Goal: Transaction & Acquisition: Purchase product/service

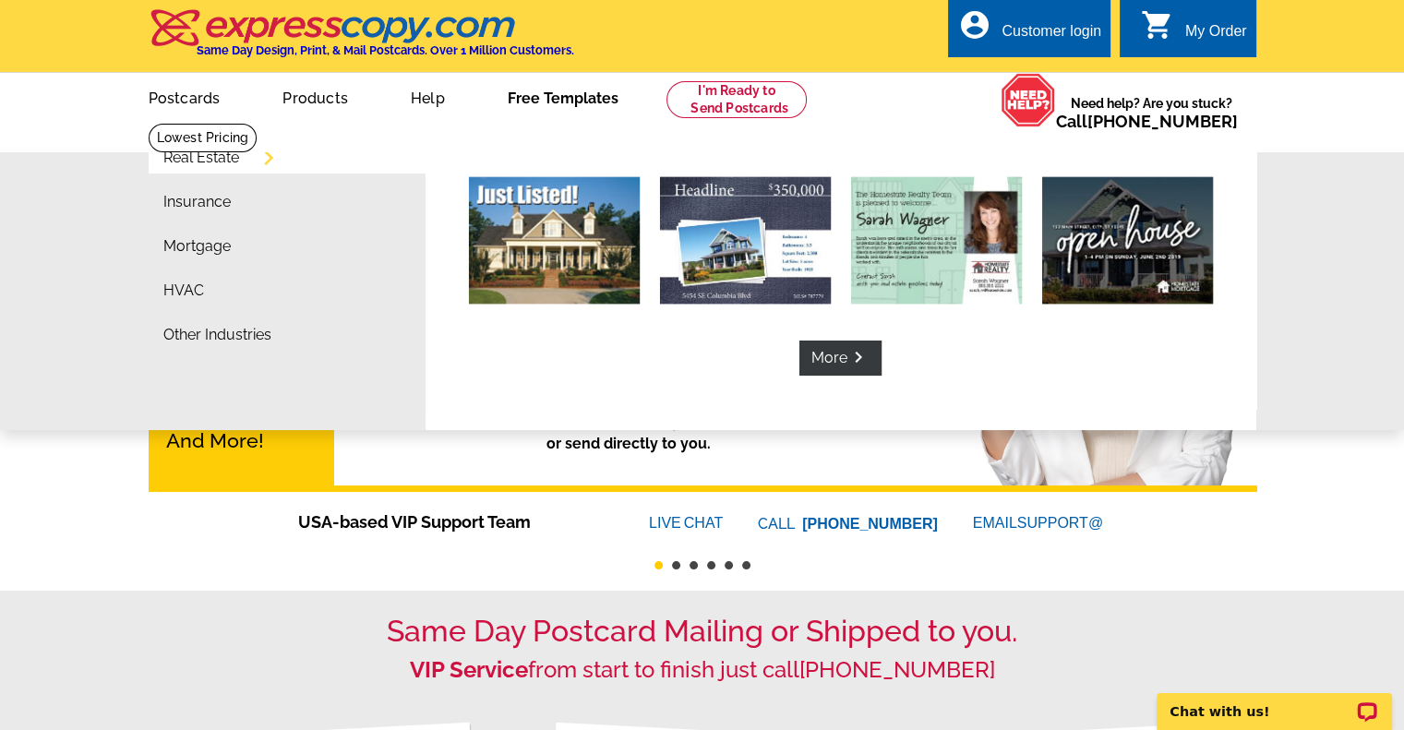
click at [566, 102] on link "Free Templates" at bounding box center [563, 96] width 170 height 43
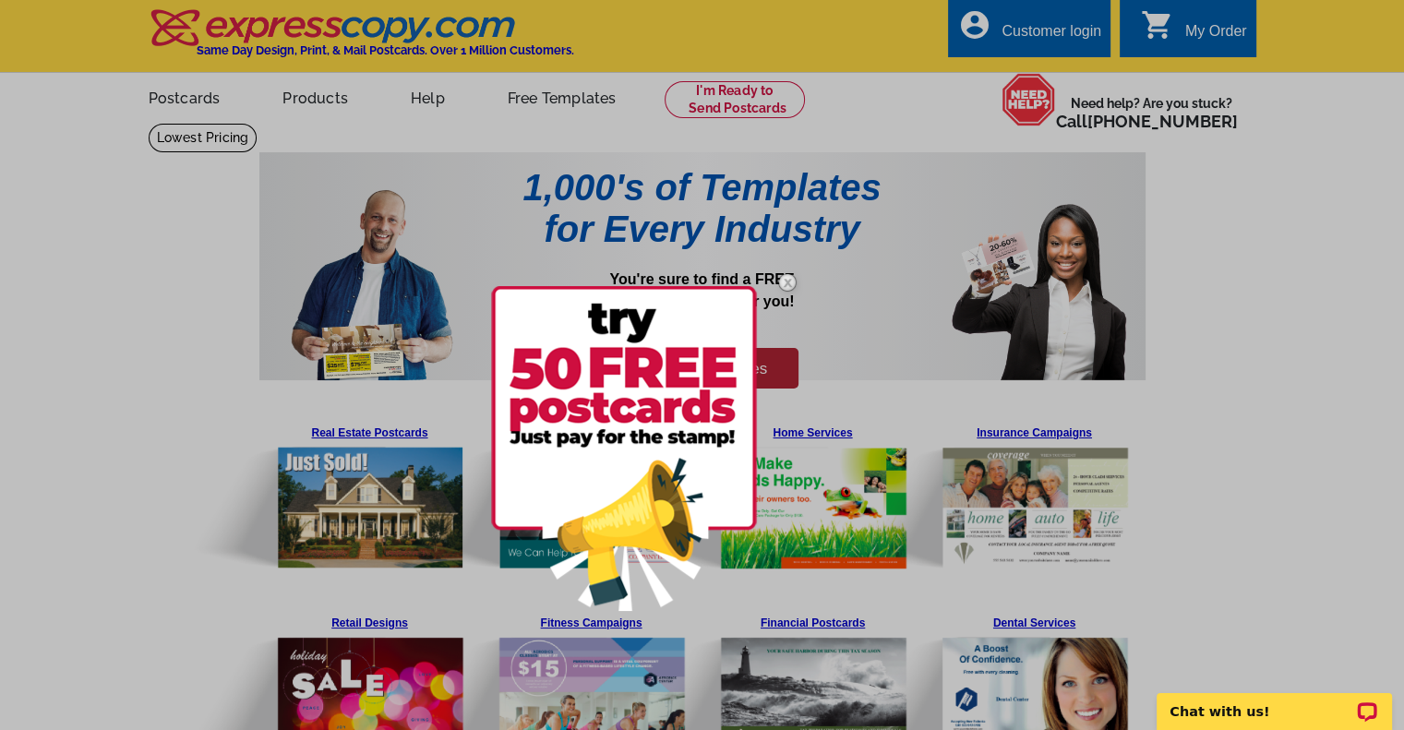
click at [533, 99] on div at bounding box center [702, 365] width 1404 height 730
click at [545, 99] on div at bounding box center [702, 365] width 1404 height 730
click at [293, 106] on div at bounding box center [702, 365] width 1404 height 730
click at [299, 101] on div at bounding box center [702, 365] width 1404 height 730
click at [782, 277] on img at bounding box center [787, 283] width 54 height 54
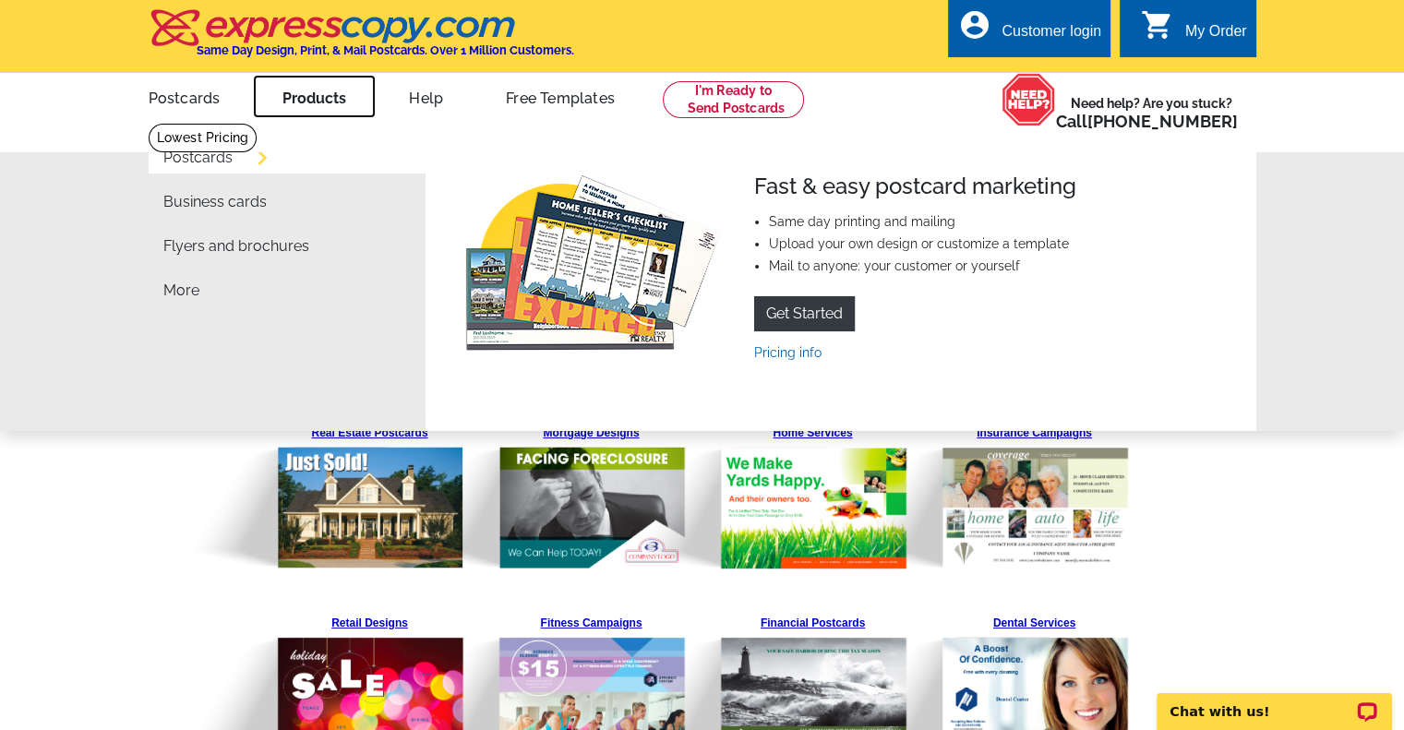
click at [292, 102] on link "Products" at bounding box center [314, 96] width 123 height 43
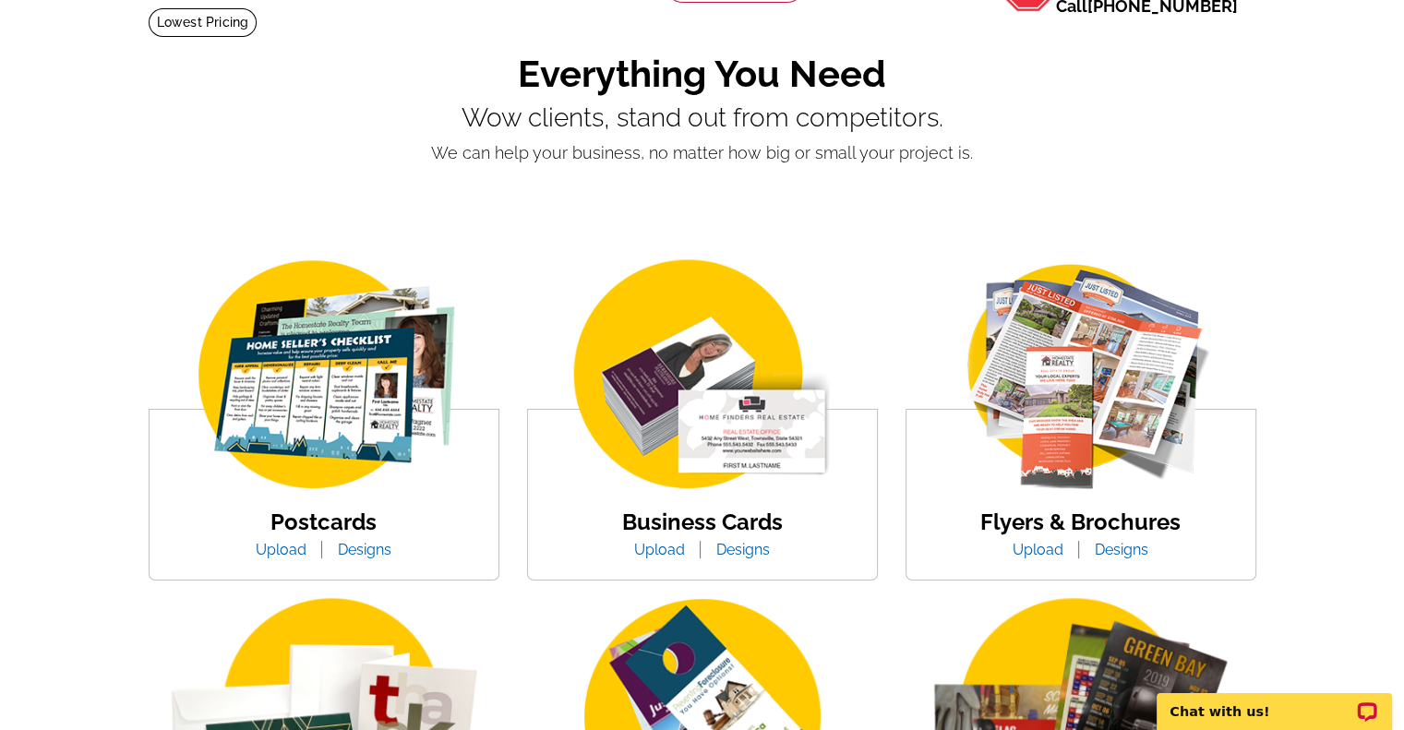
scroll to position [185, 0]
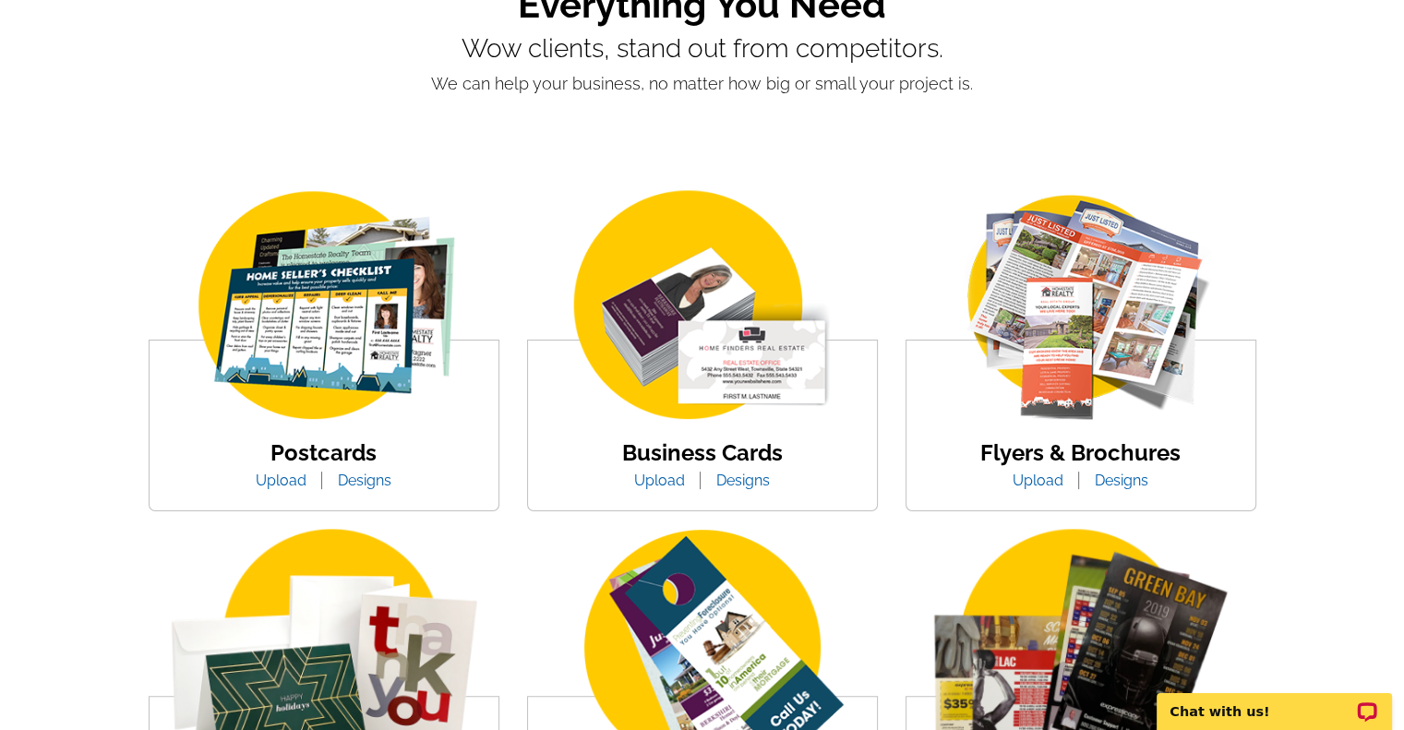
click at [1123, 483] on link "Designs" at bounding box center [1121, 481] width 81 height 18
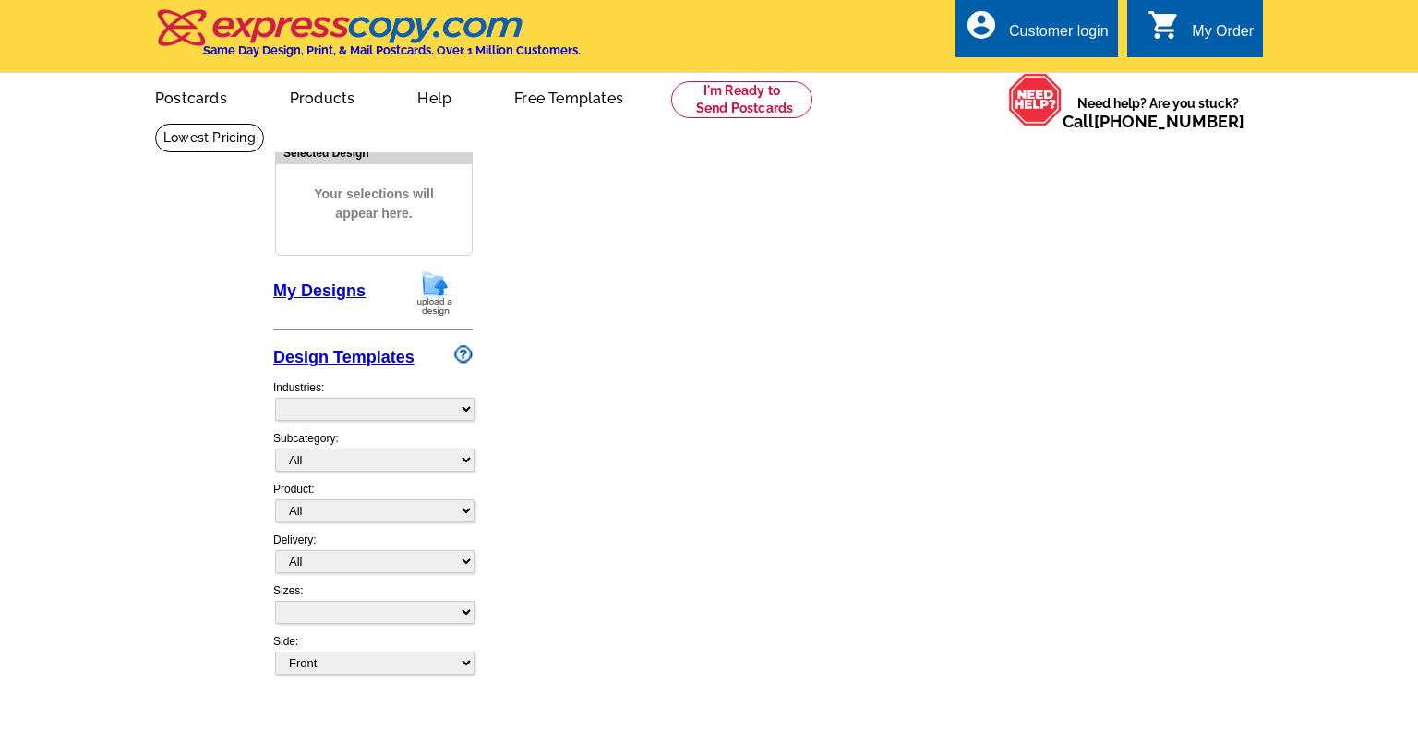
select select "2"
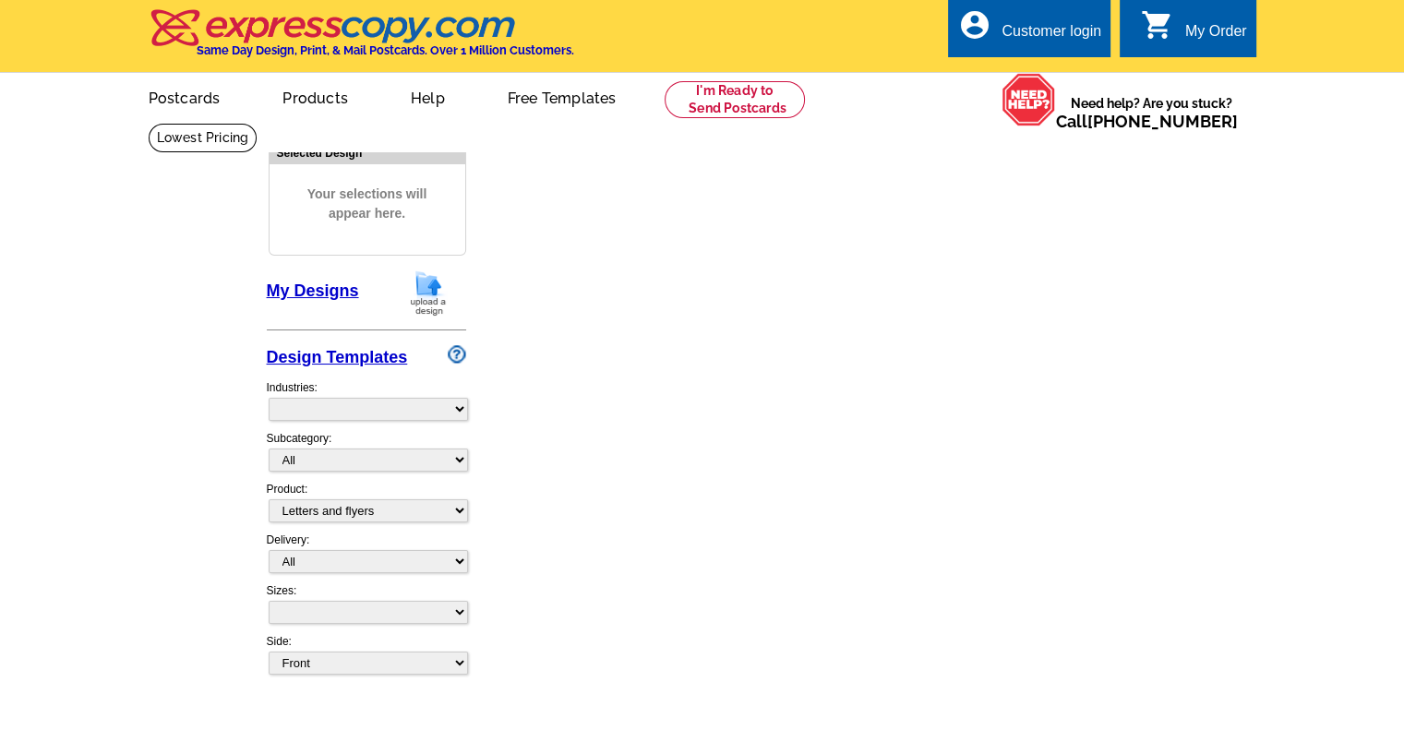
select select "6"
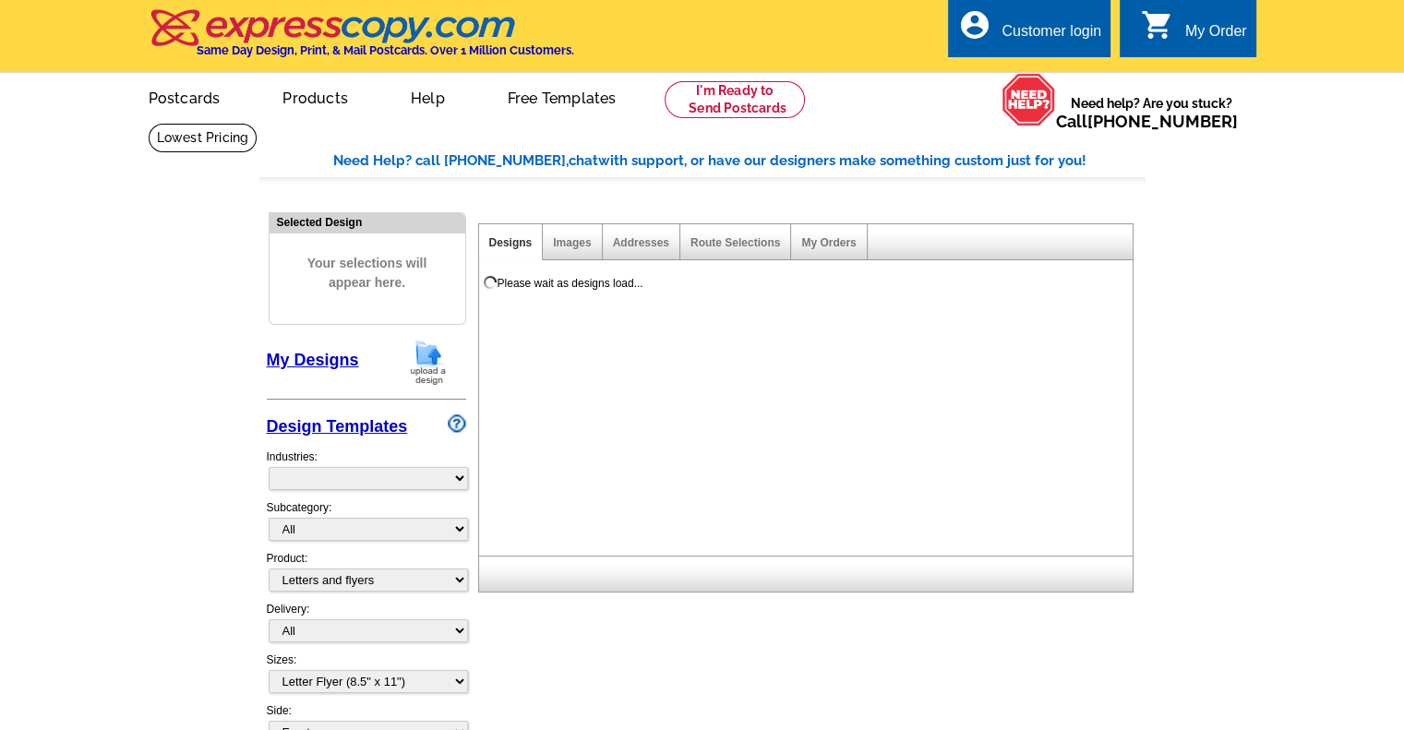
select select "972"
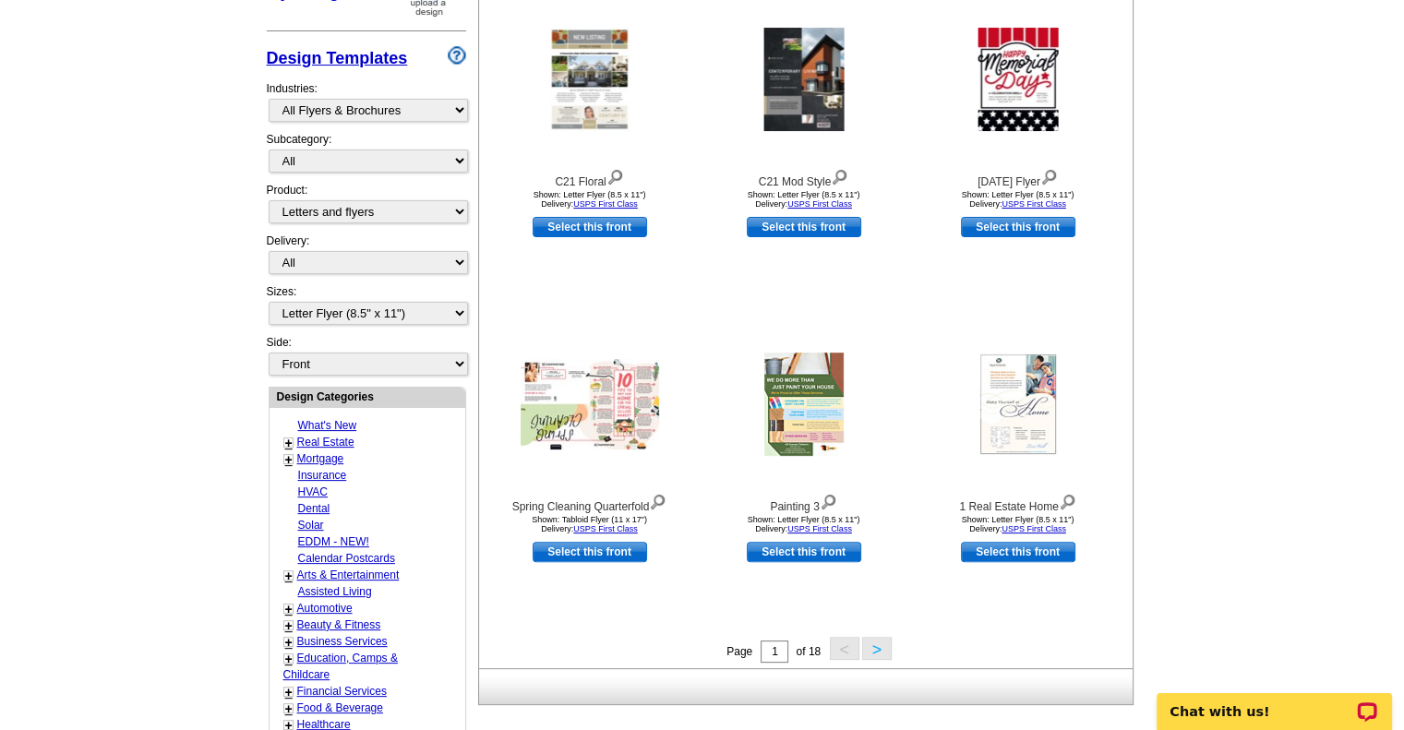
scroll to position [369, 0]
click at [878, 647] on button ">" at bounding box center [877, 647] width 30 height 23
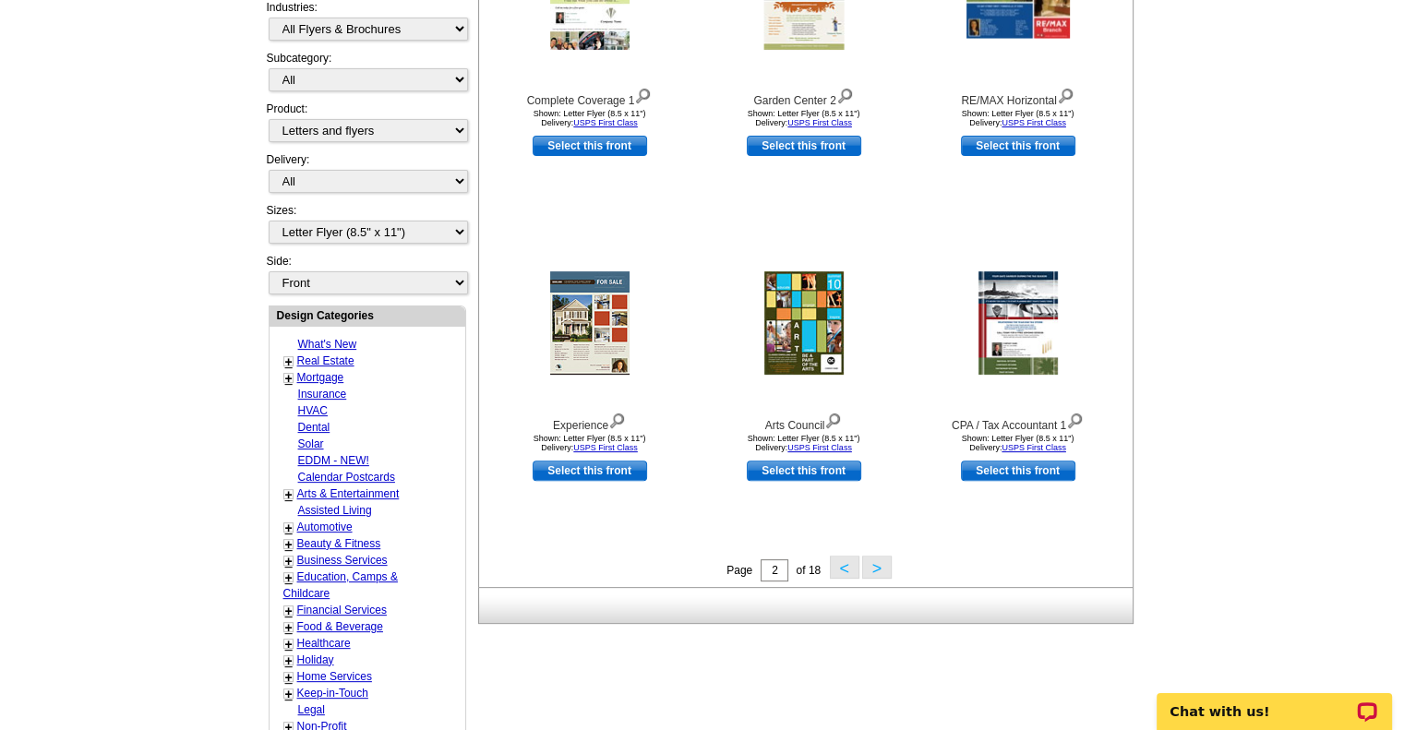
scroll to position [457, 0]
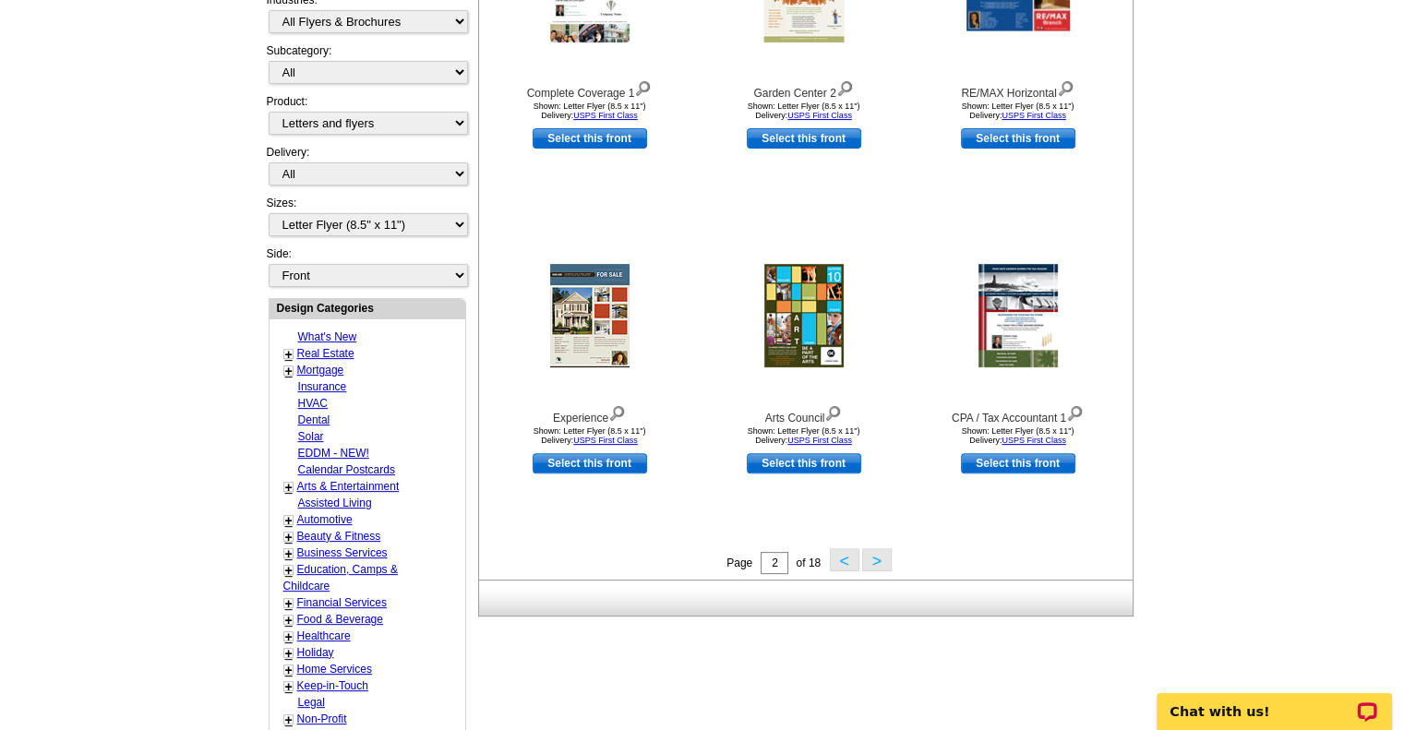
click at [880, 559] on button ">" at bounding box center [877, 559] width 30 height 23
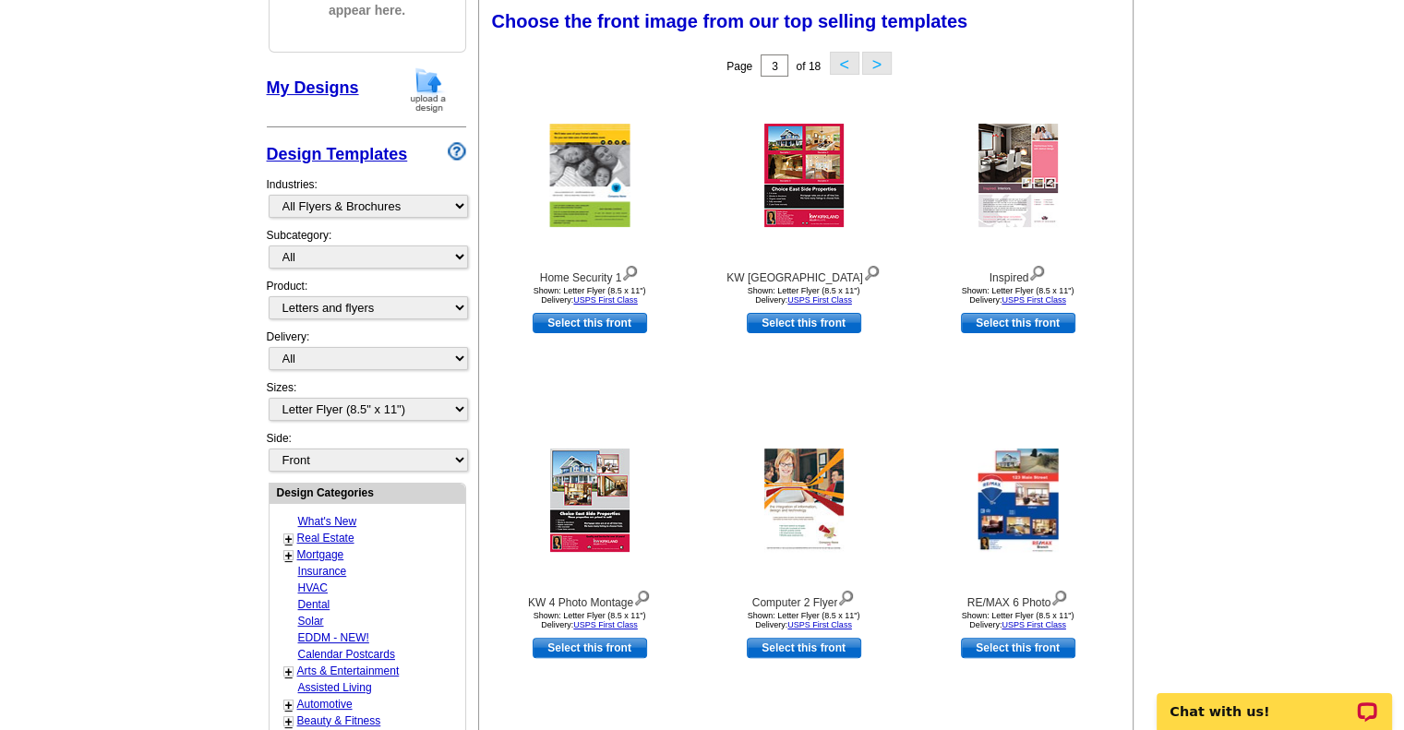
scroll to position [641, 0]
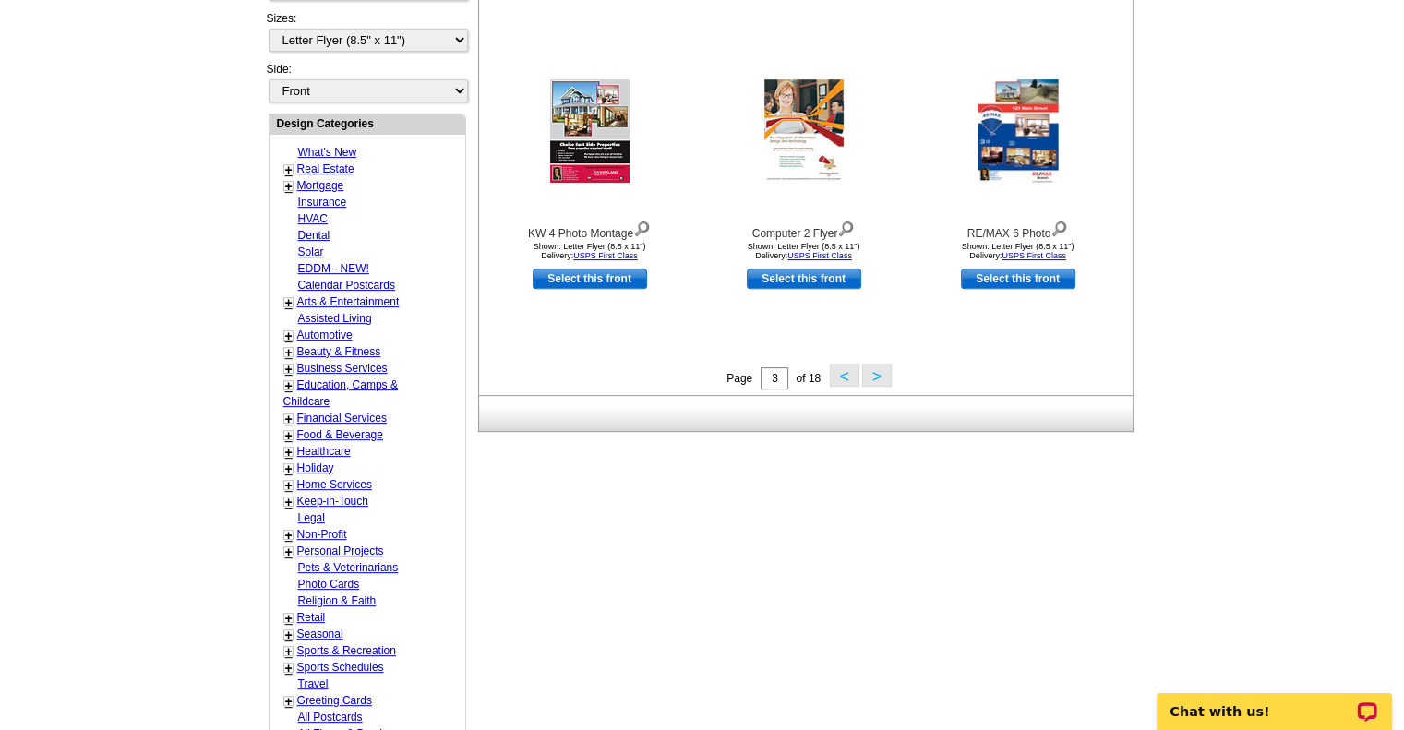
click at [874, 377] on button ">" at bounding box center [877, 375] width 30 height 23
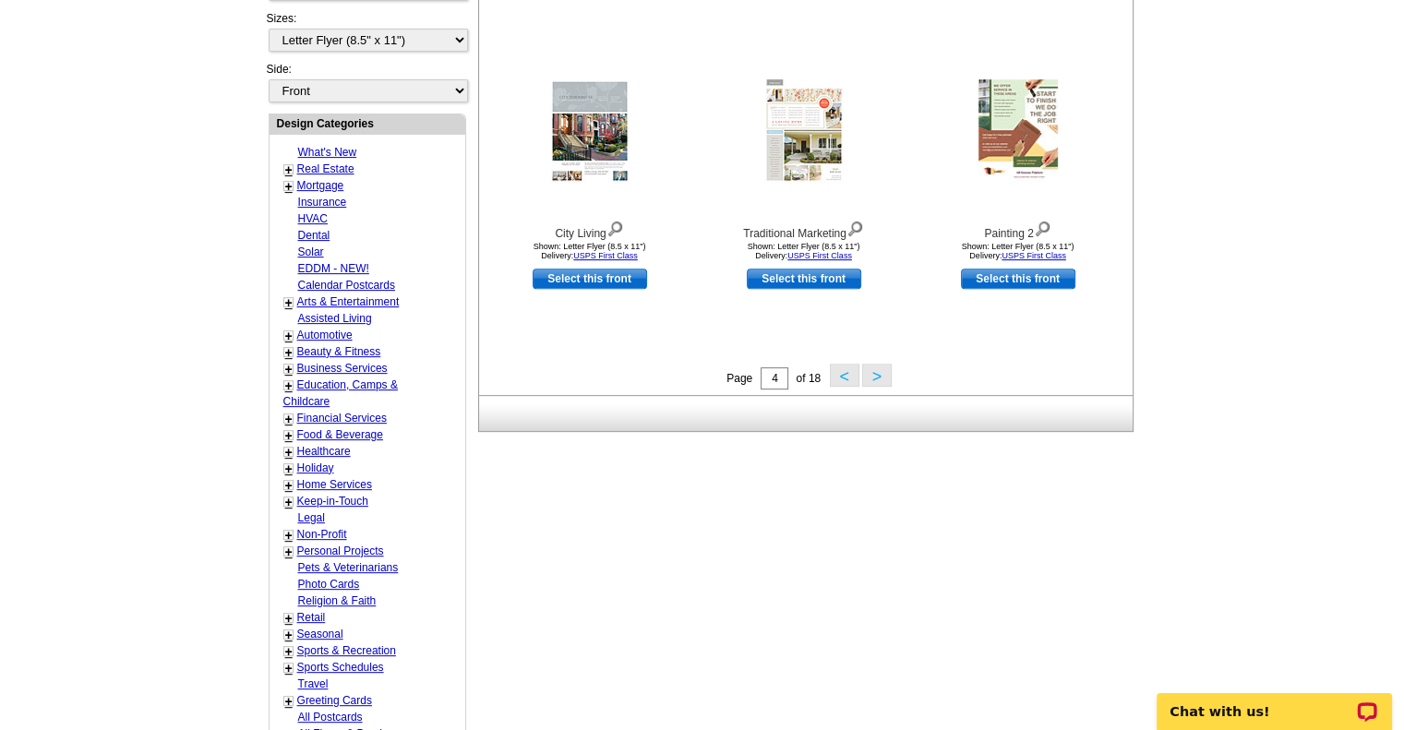
click at [869, 373] on button ">" at bounding box center [877, 375] width 30 height 23
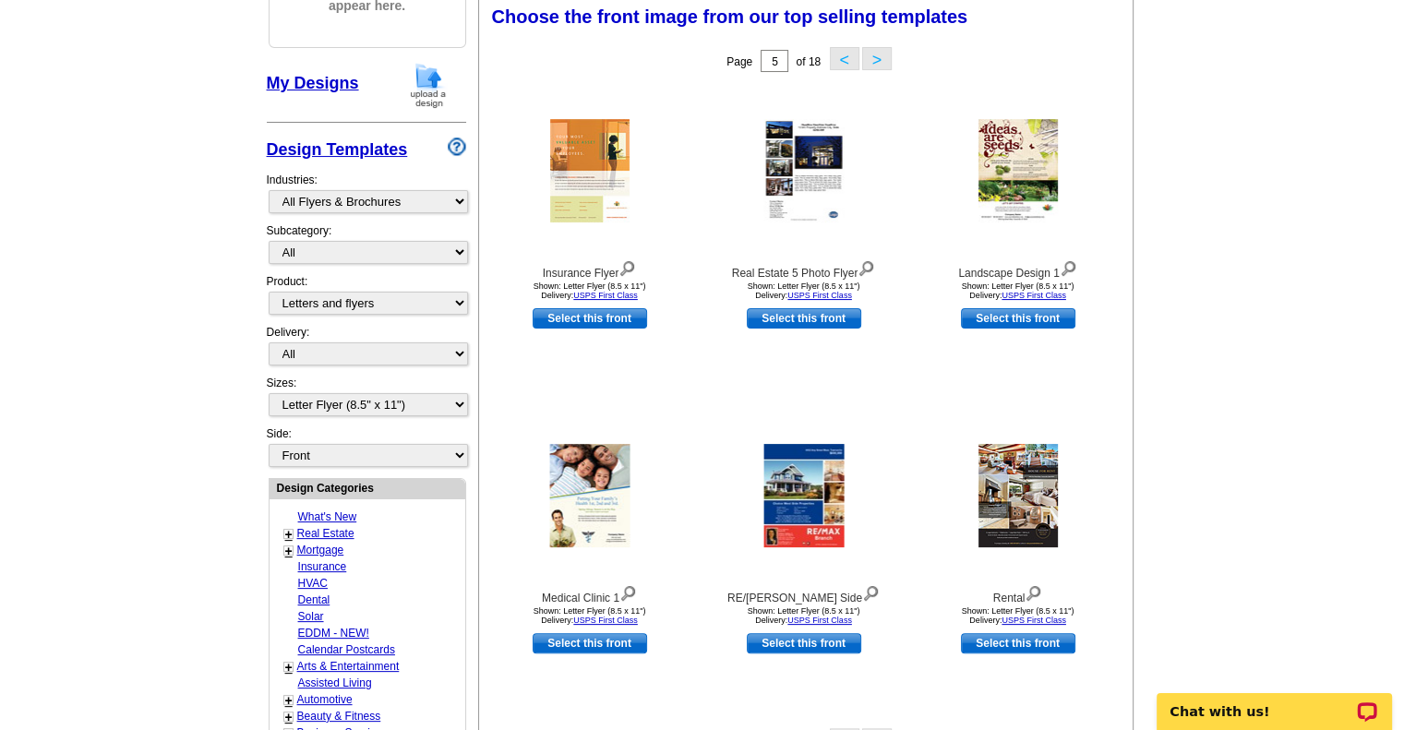
scroll to position [272, 0]
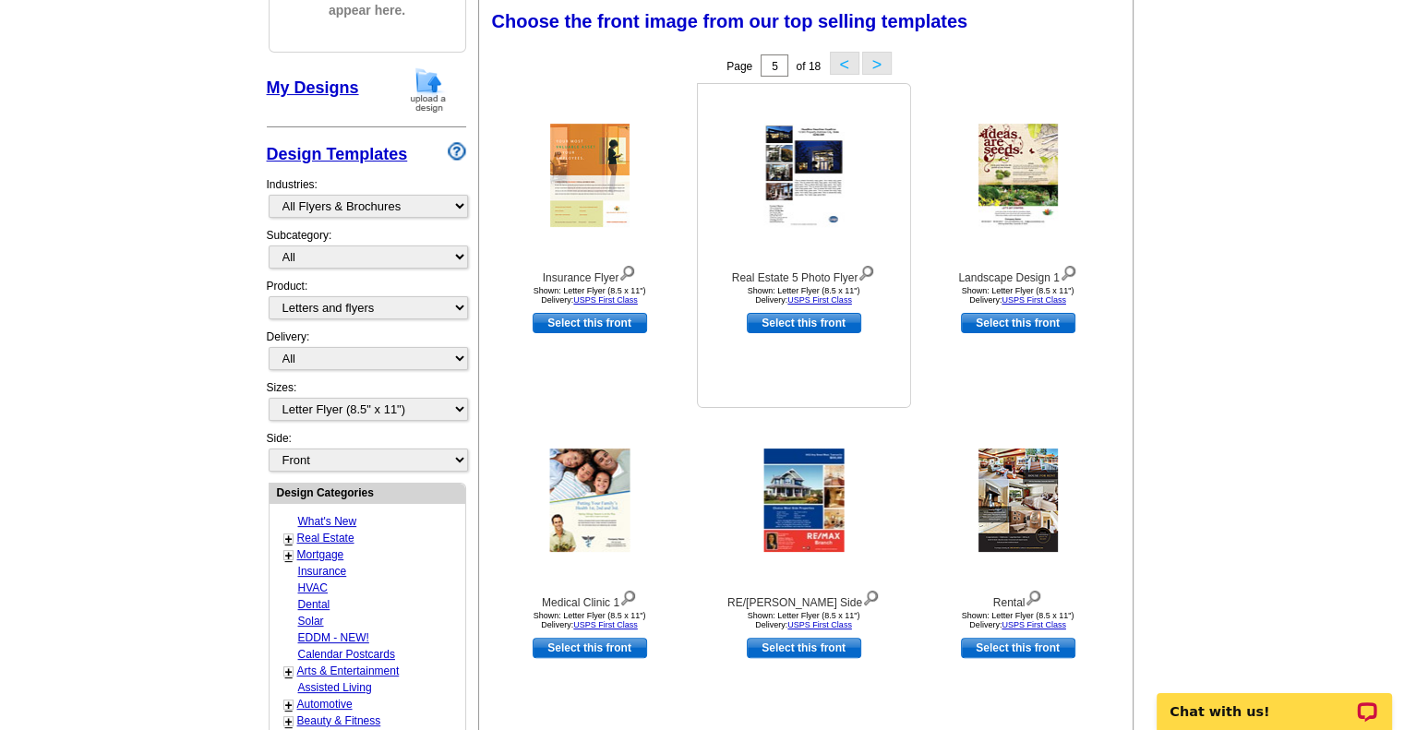
click at [780, 173] on img at bounding box center [803, 175] width 80 height 103
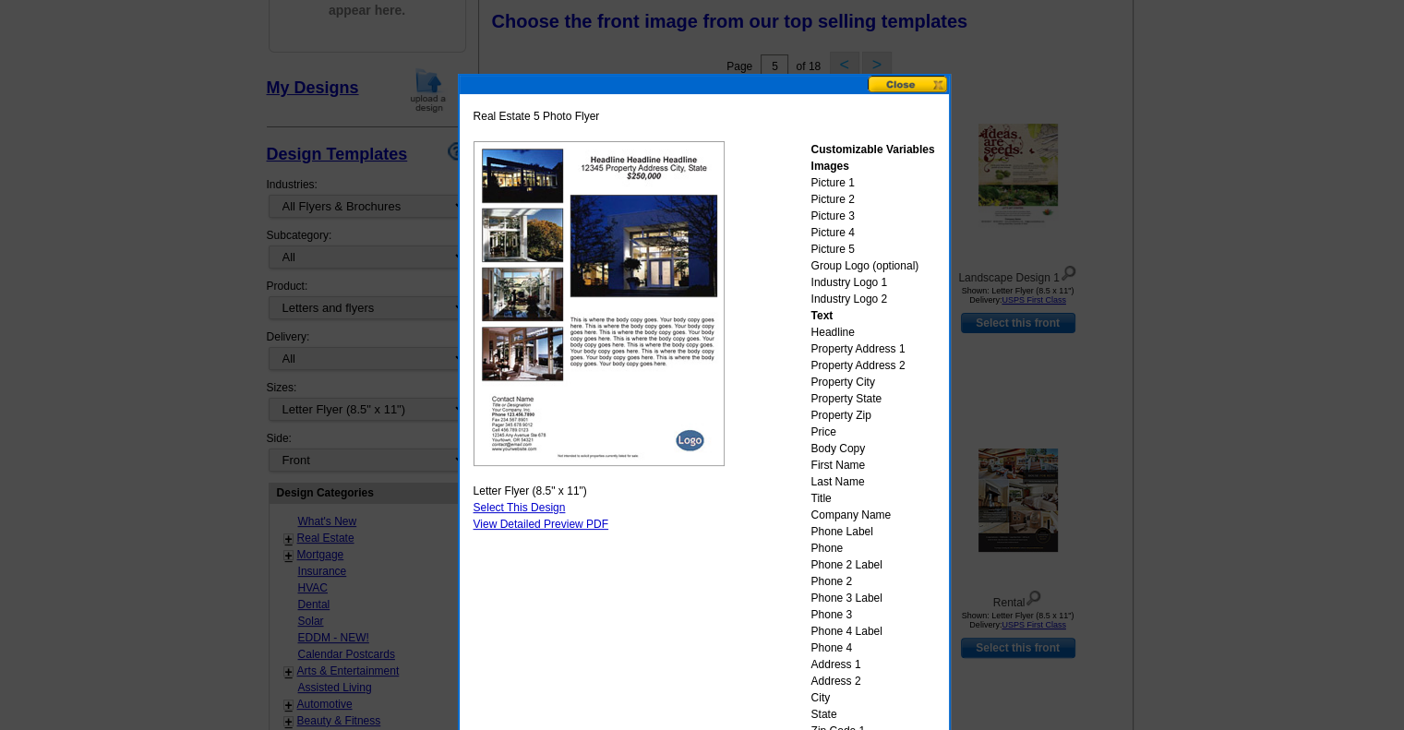
click at [535, 506] on link "Select This Design" at bounding box center [519, 507] width 92 height 13
select select "back"
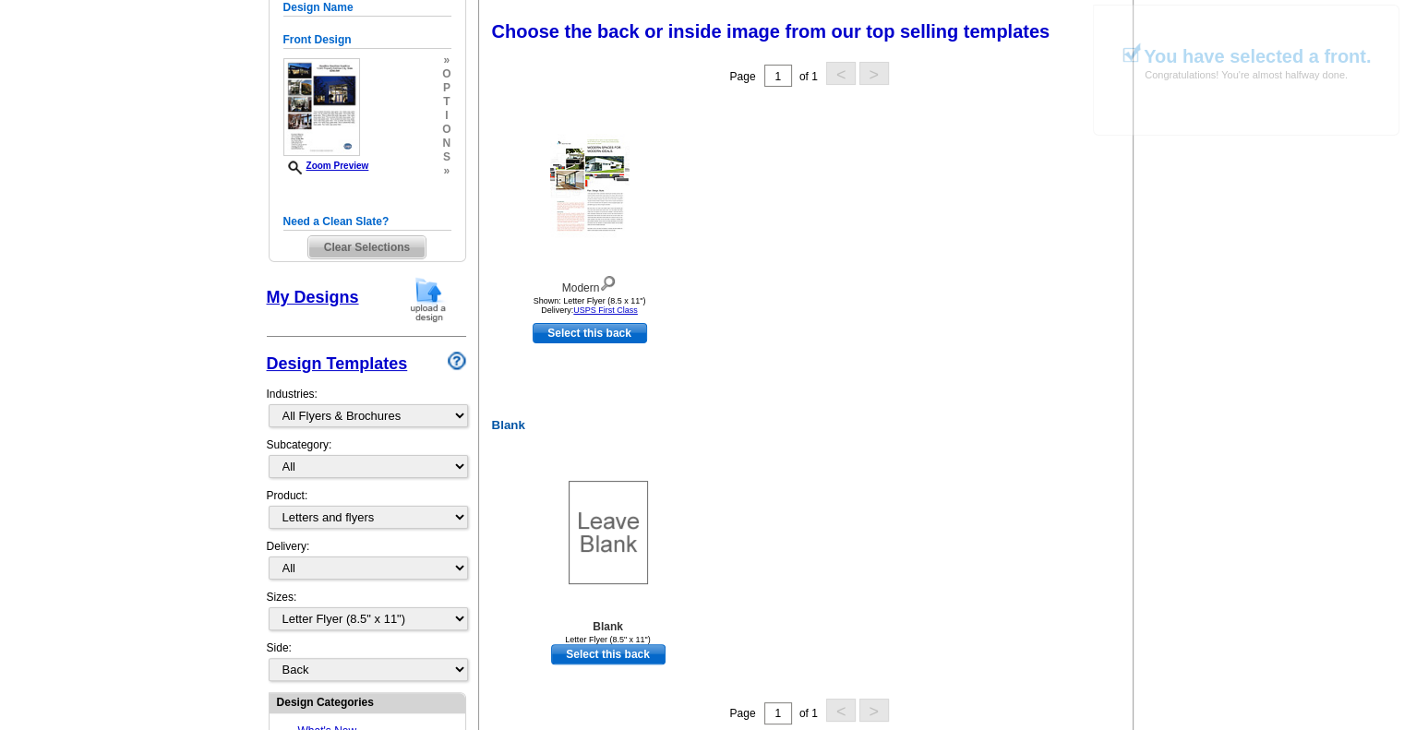
scroll to position [185, 0]
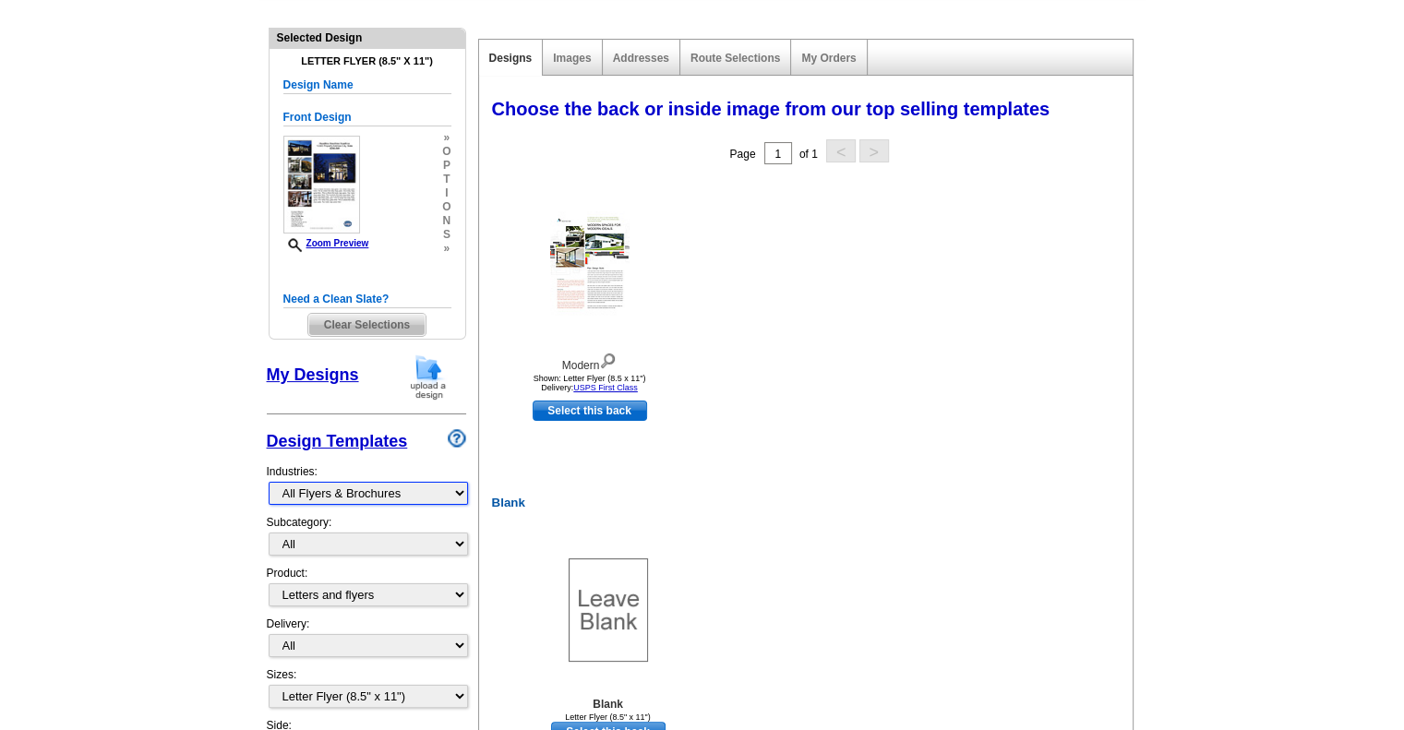
click at [460, 492] on select "What's New Real Estate Mortgage Insurance HVAC Dental Solar EDDM - NEW! Calenda…" at bounding box center [368, 493] width 199 height 23
click at [458, 492] on select "What's New Real Estate Mortgage Insurance HVAC Dental Solar EDDM - NEW! Calenda…" at bounding box center [368, 493] width 199 height 23
click at [459, 546] on select "All" at bounding box center [368, 544] width 199 height 23
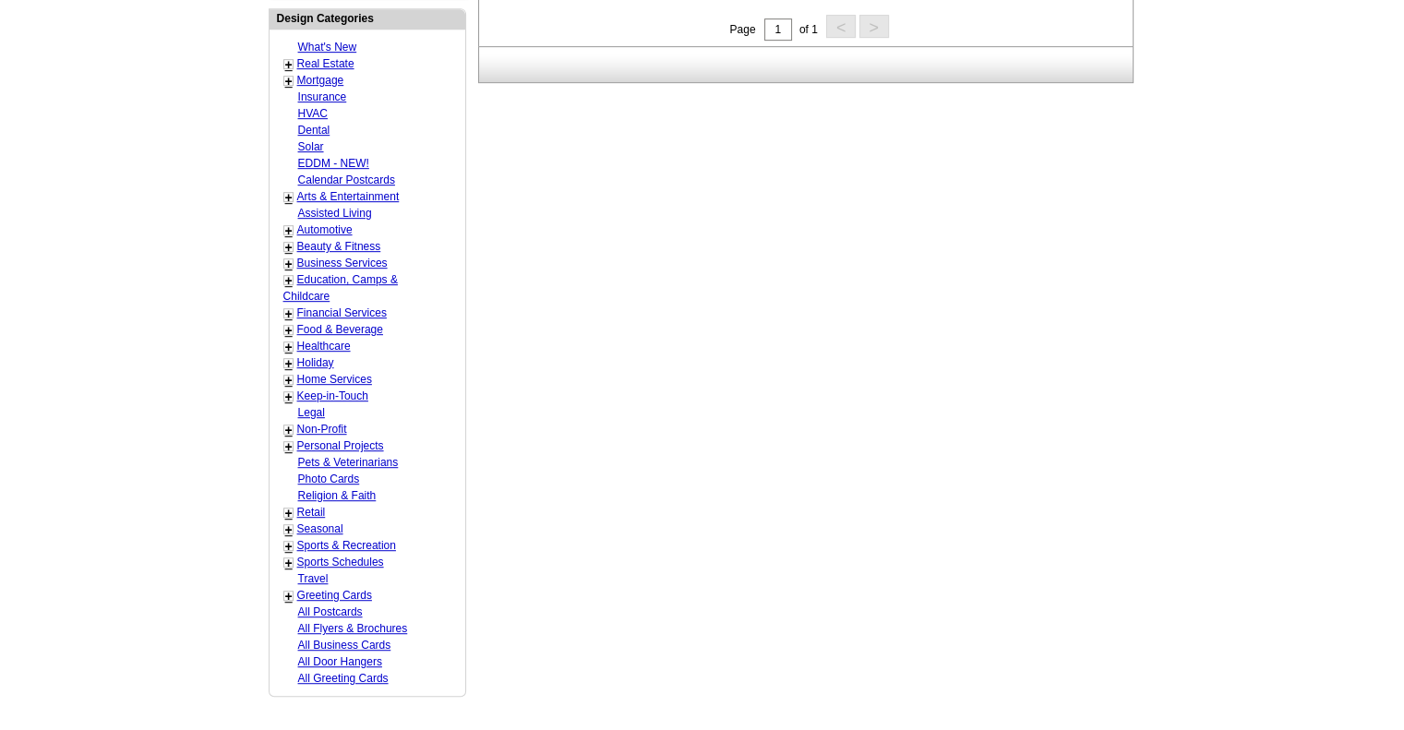
scroll to position [1108, 0]
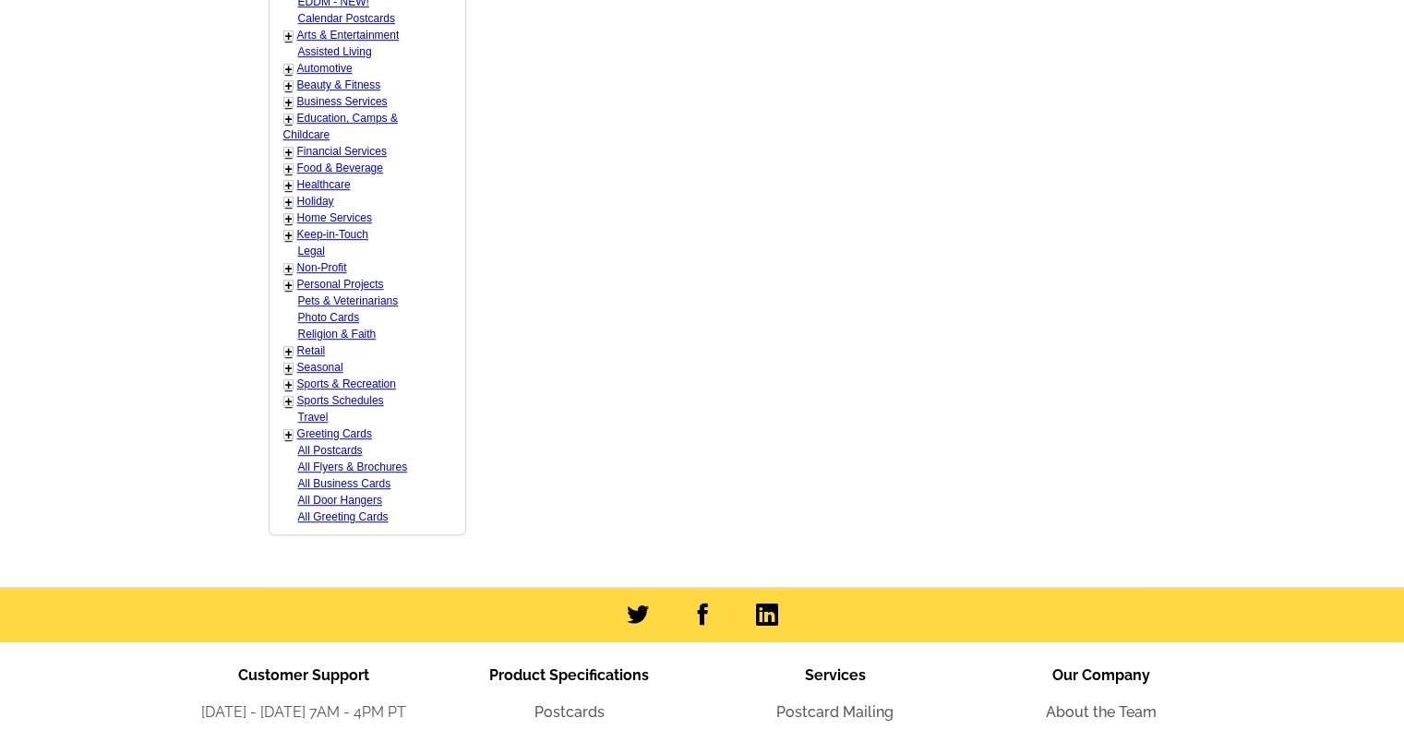
click at [325, 427] on link "Greeting Cards" at bounding box center [334, 433] width 75 height 13
select select "866"
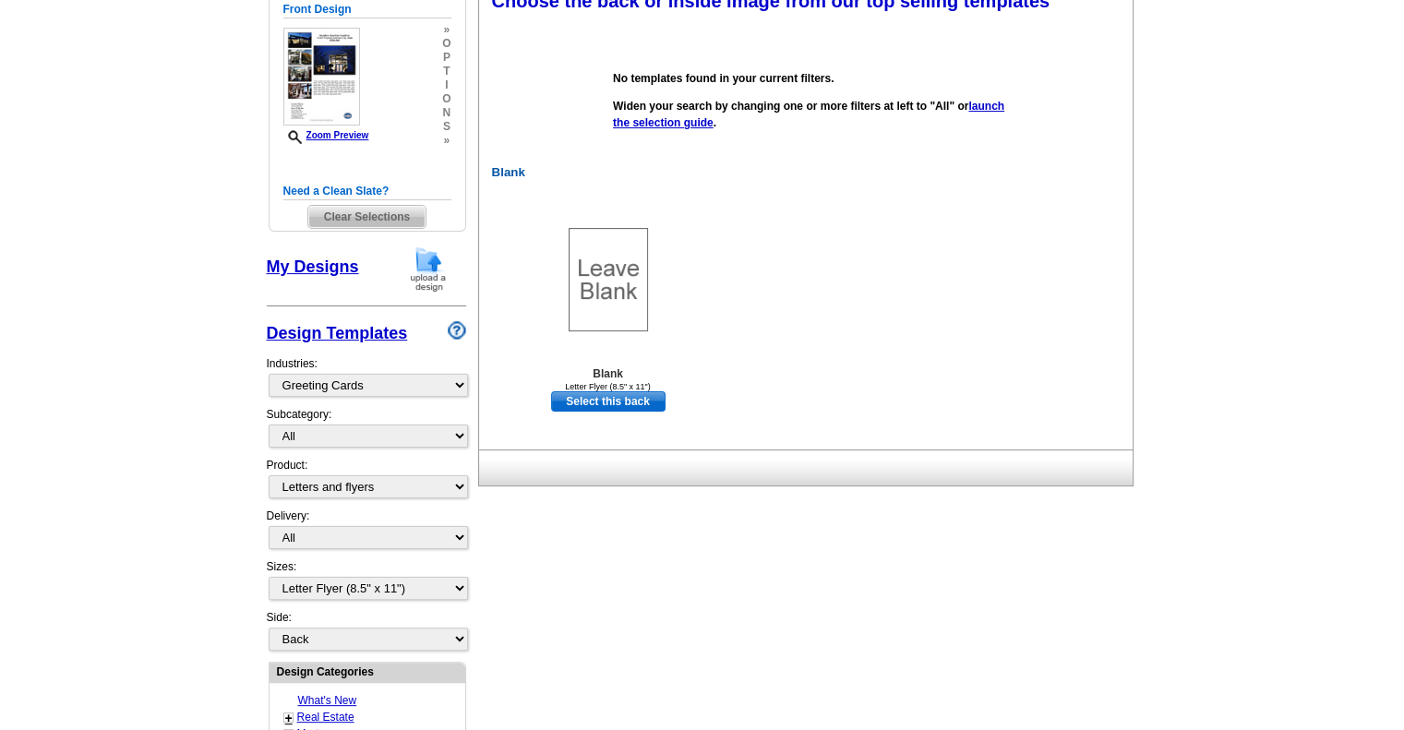
scroll to position [272, 0]
